Goal: Find specific page/section: Find specific page/section

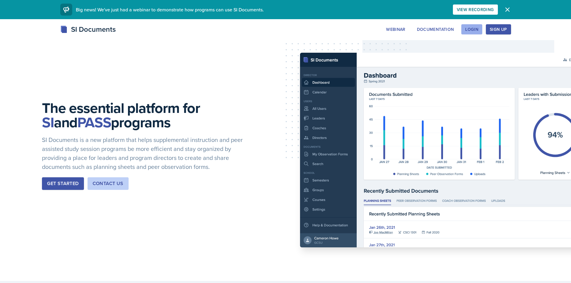
click at [478, 27] on div "Login" at bounding box center [471, 29] width 13 height 5
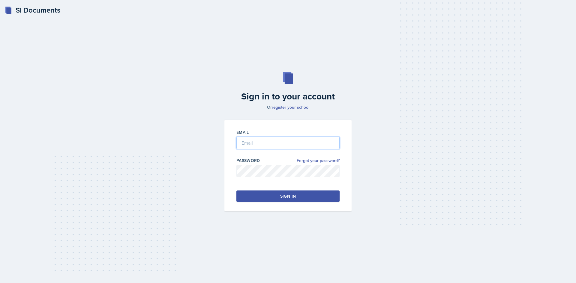
click at [306, 144] on input "email" at bounding box center [287, 143] width 103 height 13
type input "[EMAIL_ADDRESS][DOMAIN_NAME]"
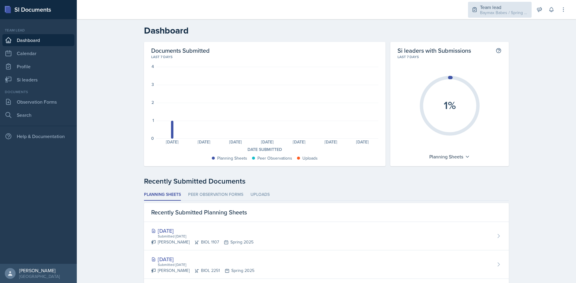
click at [483, 7] on div "Team lead" at bounding box center [504, 7] width 48 height 7
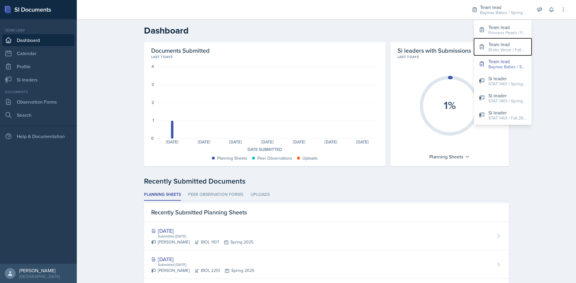
click at [491, 46] on div "Team lead" at bounding box center [507, 44] width 38 height 7
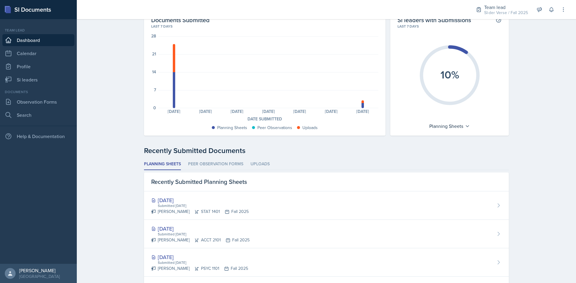
scroll to position [60, 0]
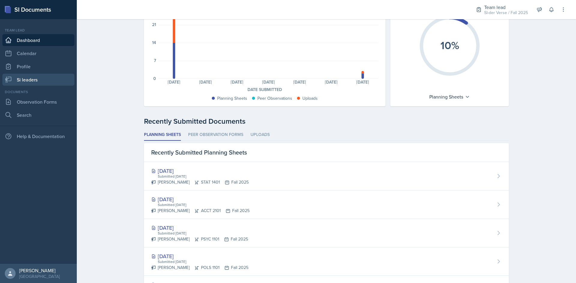
click at [36, 79] on link "Si leaders" at bounding box center [38, 80] width 72 height 12
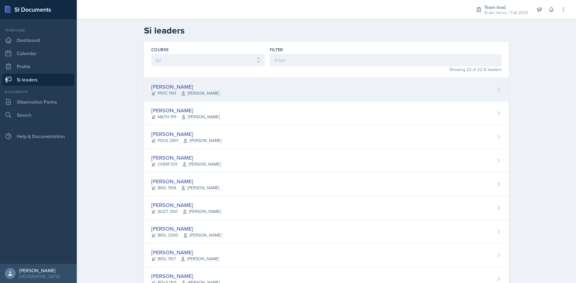
click at [201, 100] on div "[PERSON_NAME] PSYC 1101 [PERSON_NAME]" at bounding box center [326, 90] width 365 height 24
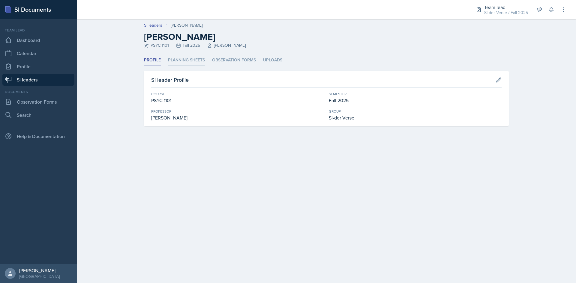
click at [185, 60] on li "Planning Sheets" at bounding box center [186, 61] width 37 height 12
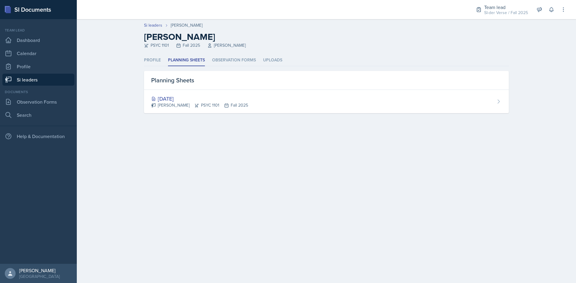
click at [23, 76] on link "Si leaders" at bounding box center [38, 80] width 72 height 12
